Goal: Information Seeking & Learning: Learn about a topic

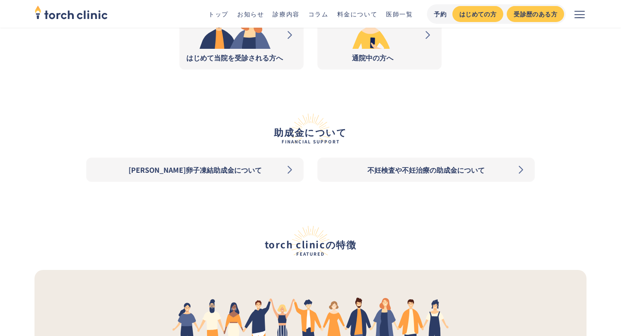
scroll to position [1025, 0]
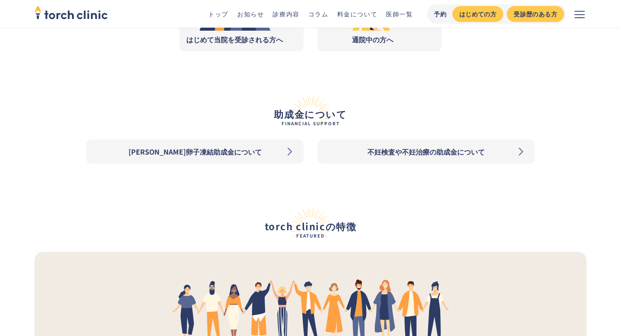
click at [397, 157] on link "不妊検査や不妊治療の助成金について" at bounding box center [427, 151] width 218 height 24
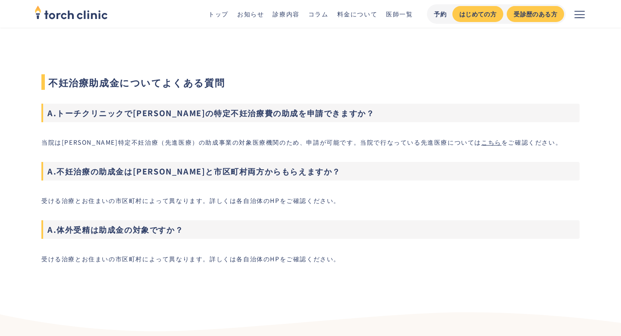
scroll to position [2795, 0]
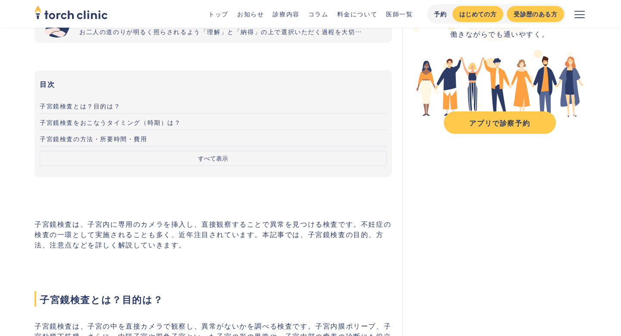
scroll to position [110, 0]
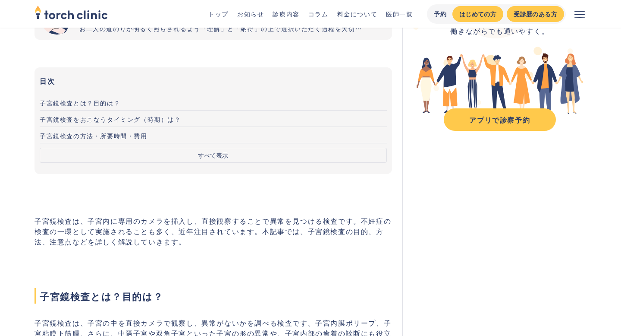
click at [114, 154] on button "すべて表示" at bounding box center [213, 155] width 347 height 15
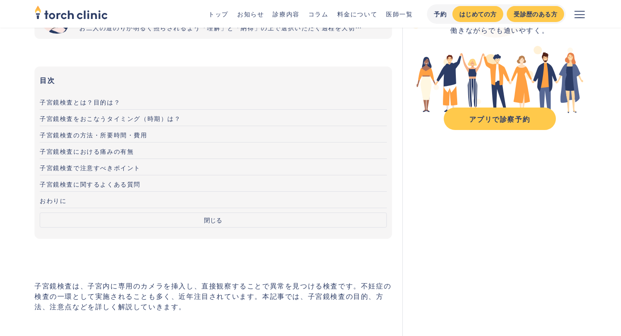
click at [114, 151] on span "子宮鏡検査における痛みの有無" at bounding box center [87, 151] width 94 height 9
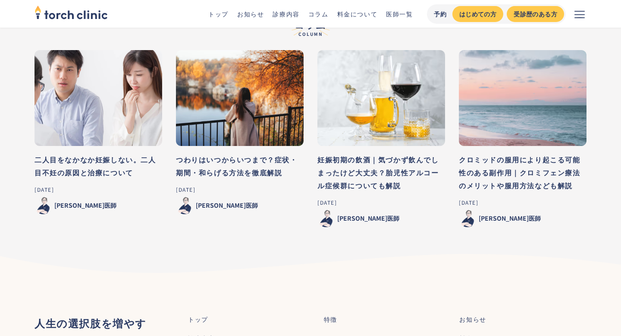
scroll to position [2474, 0]
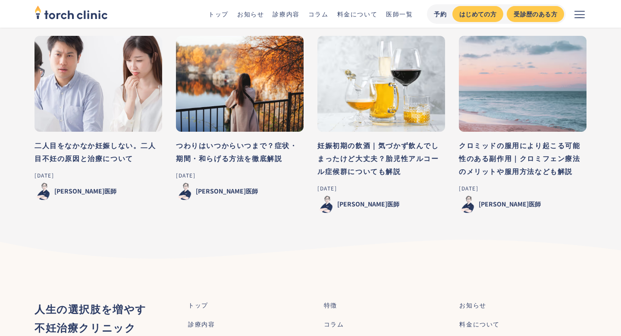
click at [388, 169] on h3 "妊娠初期の飲酒｜気づかず飲んでしまったけど大丈夫？胎児性アルコール症候群についても解説" at bounding box center [382, 158] width 128 height 39
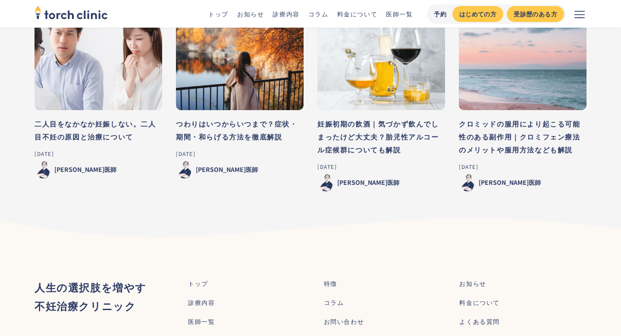
scroll to position [111, 0]
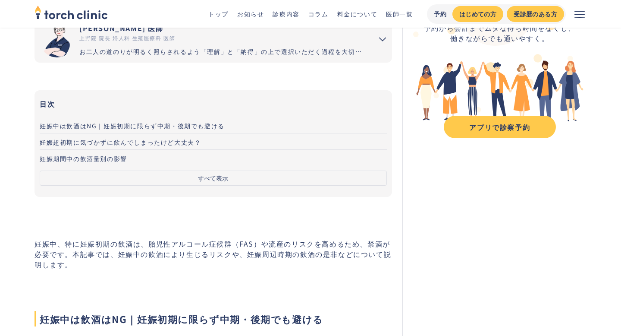
scroll to position [156, 0]
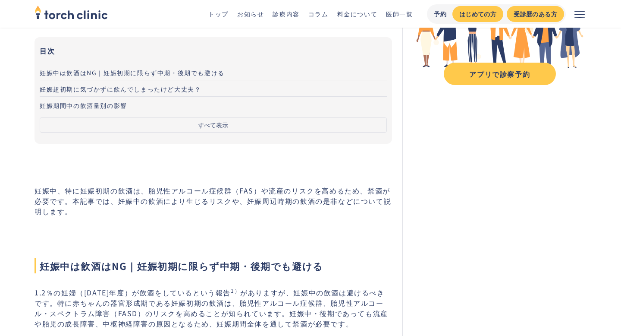
click at [135, 90] on span "妊娠超初期に気づかずに飲んでしまったけど大丈夫？" at bounding box center [120, 89] width 161 height 9
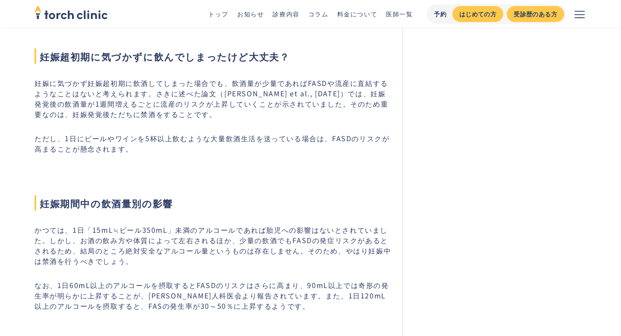
scroll to position [978, 0]
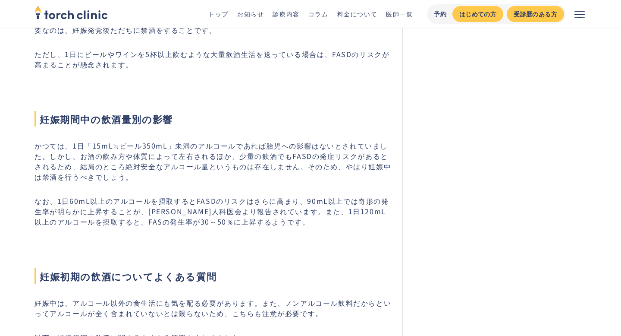
scroll to position [1065, 0]
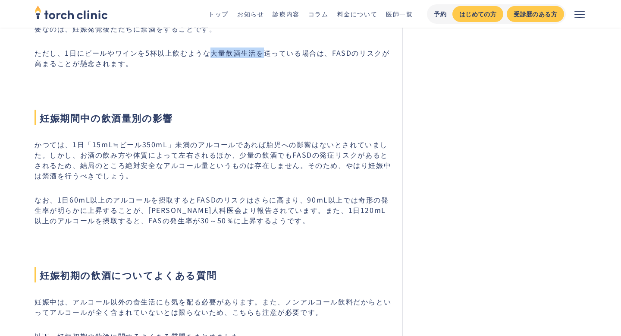
drag, startPoint x: 210, startPoint y: 54, endPoint x: 262, endPoint y: 57, distance: 51.9
click at [262, 57] on p "ただし、1日にビールやワインを5杯以上飲むような大量飲酒生活を送っている場合は、FASDのリスクが高まることが懸念されます。" at bounding box center [214, 57] width 358 height 21
click at [267, 81] on h2 "妊娠期間中の飲酒量別の影響" at bounding box center [214, 102] width 358 height 45
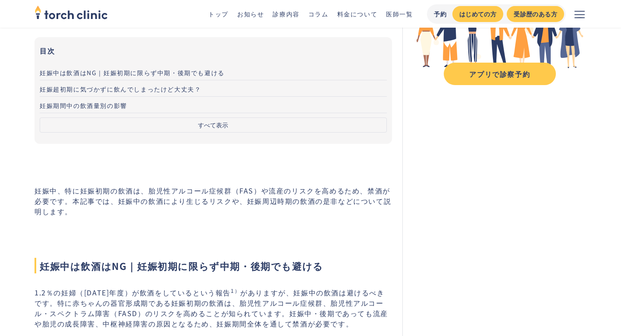
scroll to position [1065, 0]
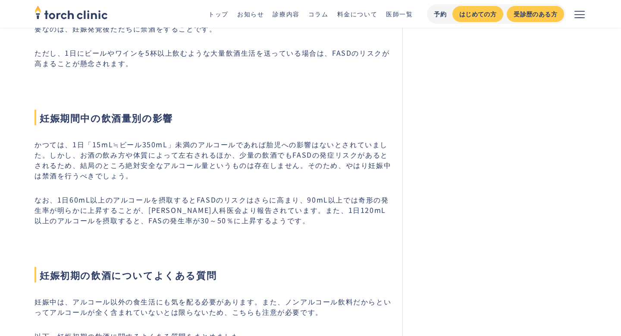
scroll to position [156, 0]
